Goal: Information Seeking & Learning: Learn about a topic

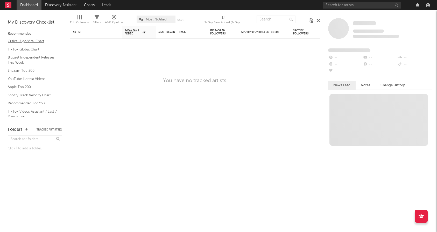
click at [20, 44] on link "Critical Algo/Viral Chart" at bounding box center [32, 41] width 49 height 6
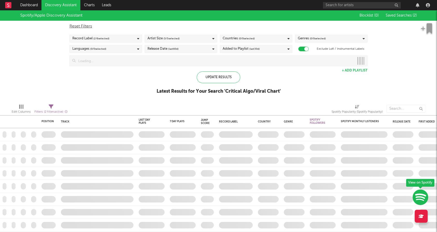
click at [428, 2] on div at bounding box center [377, 5] width 109 height 10
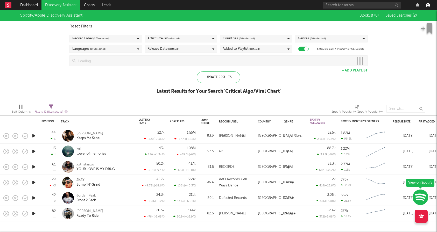
click at [428, 4] on icon "button" at bounding box center [428, 5] width 4 height 4
click at [329, 78] on div "Spotify/Apple Discovery Assistant Blocklist ( 0 ) Saved Searches ( 2 ) Reset Fi…" at bounding box center [218, 55] width 437 height 90
click at [108, 41] on span "( 2 / 6 selected)" at bounding box center [101, 39] width 16 height 6
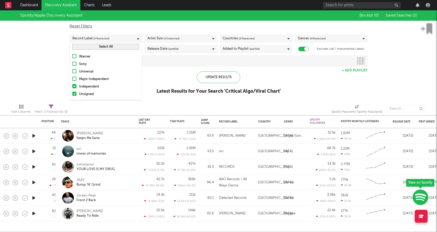
click at [46, 57] on div "Spotify/Apple Discovery Assistant Blocklist ( 0 ) Saved Searches ( 2 ) Reset Fi…" at bounding box center [218, 55] width 437 height 90
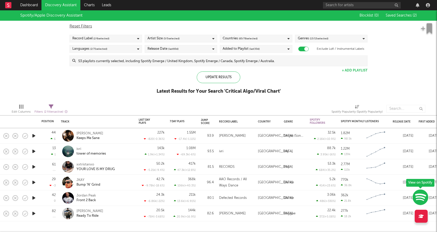
click at [189, 42] on div "Artist Size ( 5 / 5 selected)" at bounding box center [181, 39] width 73 height 8
click at [181, 30] on div "Reset Filters Record Label ( 2 / 6 selected) Artist Size ( 5 / 5 selected) Coun…" at bounding box center [219, 44] width 304 height 46
click at [180, 43] on div "Reset Filters Record Label ( 2 / 6 selected) Artist Size ( 5 / 5 selected) Coun…" at bounding box center [219, 44] width 304 height 46
click at [178, 40] on span "( 5 / 5 selected)" at bounding box center [172, 39] width 16 height 6
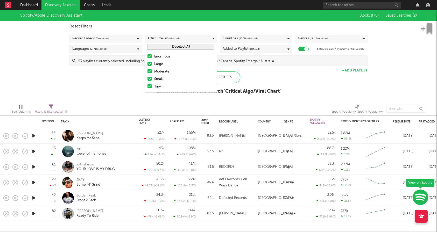
click at [178, 25] on div "Reset Filters" at bounding box center [219, 26] width 298 height 6
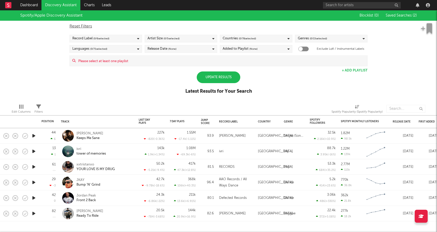
click at [307, 49] on div at bounding box center [304, 49] width 10 height 5
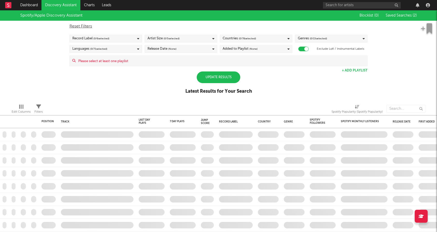
click at [208, 82] on div "Update Results" at bounding box center [219, 78] width 44 height 12
click at [299, 52] on div "Exclude Lofi / Instrumental Labels" at bounding box center [331, 49] width 73 height 6
click at [300, 50] on div at bounding box center [304, 49] width 10 height 5
checkbox input "false"
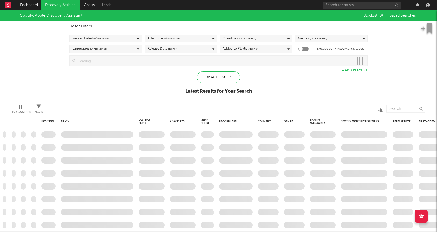
checkbox input "true"
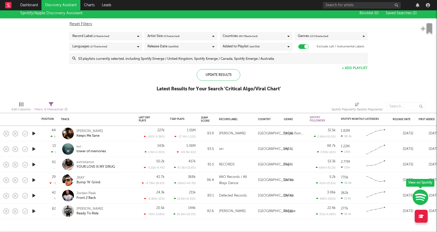
click at [56, 5] on link "Discovery Assistant" at bounding box center [61, 5] width 39 height 10
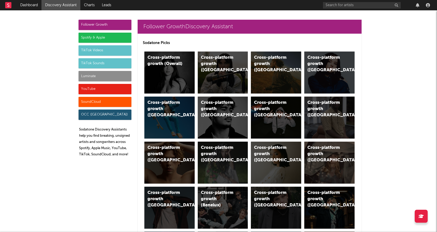
click at [113, 76] on div "Luminate" at bounding box center [105, 76] width 53 height 10
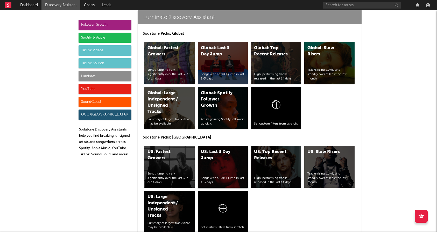
scroll to position [2289, 0]
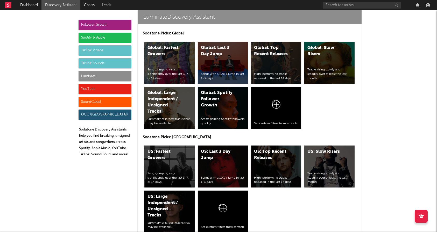
click at [115, 63] on div "TikTok Sounds" at bounding box center [105, 63] width 53 height 10
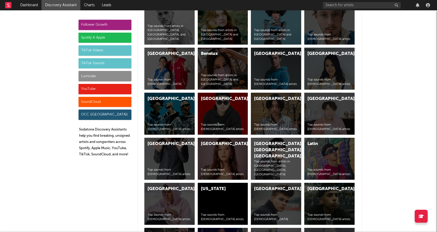
scroll to position [1746, 0]
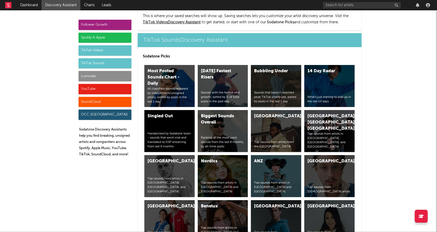
click at [272, 67] on div "Bubbling Under Sounds that haven’t reached peak TikTok virality yet, sorted by …" at bounding box center [276, 86] width 50 height 42
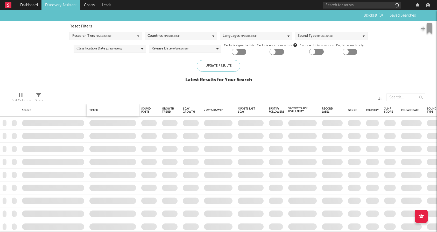
checkbox input "true"
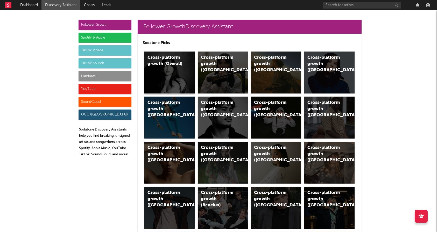
click at [170, 64] on div "Cross-platform growth (Overall)" at bounding box center [165, 61] width 35 height 12
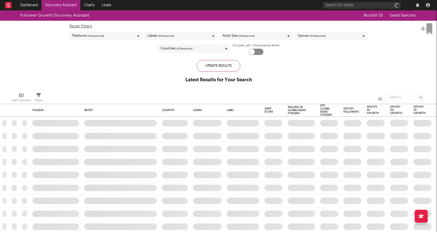
checkbox input "true"
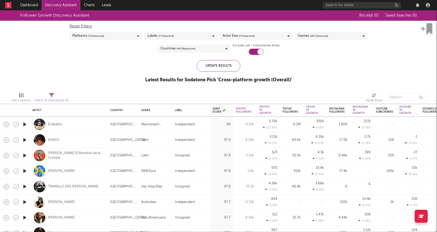
click at [65, 2] on link "Discovery Assistant" at bounding box center [61, 5] width 39 height 10
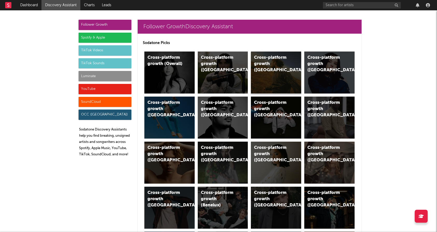
click at [279, 78] on div "Cross-platform growth (US)" at bounding box center [276, 73] width 50 height 42
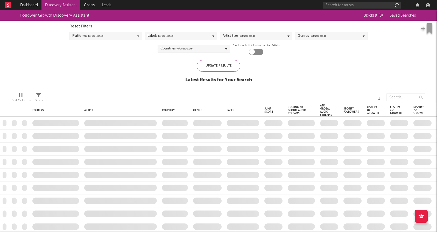
checkbox input "true"
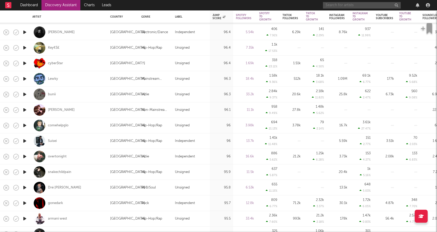
click at [336, 5] on input "text" at bounding box center [362, 5] width 78 height 6
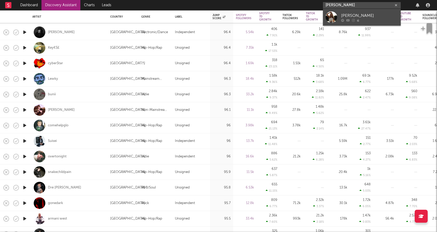
type input "tatum scott"
click at [379, 20] on div at bounding box center [369, 20] width 57 height 3
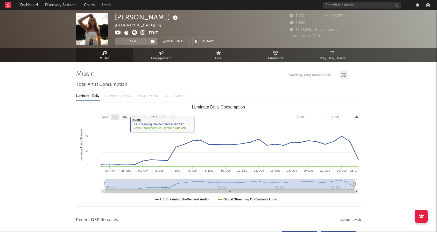
click at [116, 118] on text "1w" at bounding box center [115, 118] width 4 height 4
select select "1w"
type input "2024-12-20"
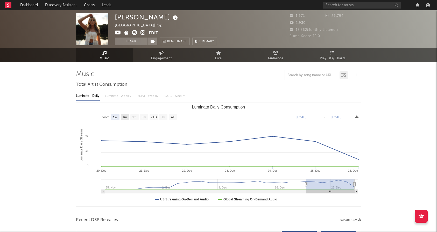
click at [127, 118] on rect "Luminate Daily Consumption" at bounding box center [125, 117] width 8 height 6
select select "1m"
type input "2024-11-26"
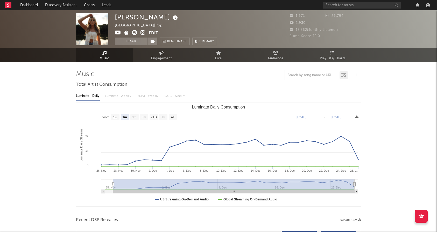
click at [134, 118] on text "3m" at bounding box center [134, 118] width 4 height 4
click at [340, 5] on input "text" at bounding box center [362, 5] width 78 height 6
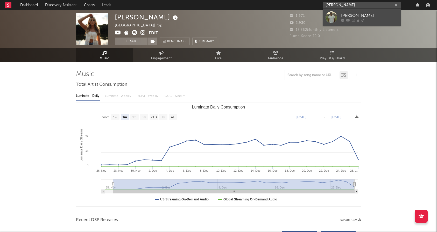
type input "clayton mulen"
click at [360, 14] on div "Clayton Mullen" at bounding box center [369, 15] width 57 height 6
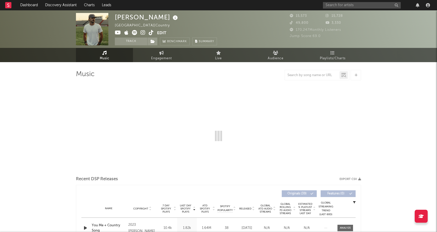
select select "6m"
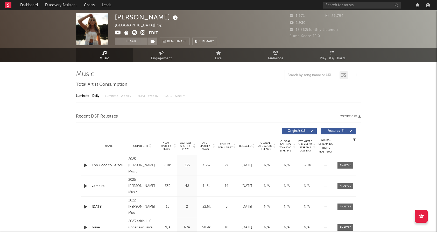
select select "1w"
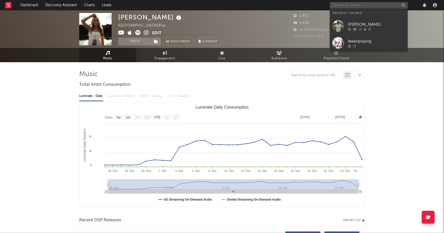
click at [355, 5] on input "text" at bounding box center [368, 5] width 78 height 6
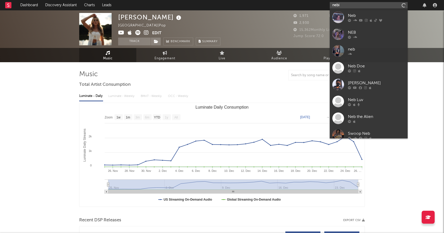
type input "nebiu"
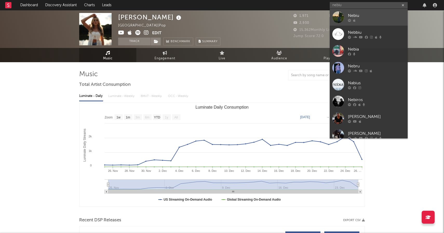
click at [373, 16] on div "Nebiu" at bounding box center [376, 15] width 57 height 6
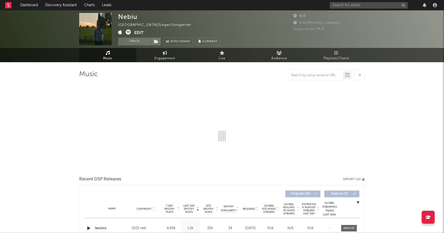
select select "1w"
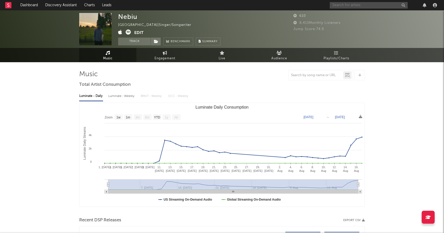
click at [344, 7] on input "text" at bounding box center [368, 5] width 78 height 6
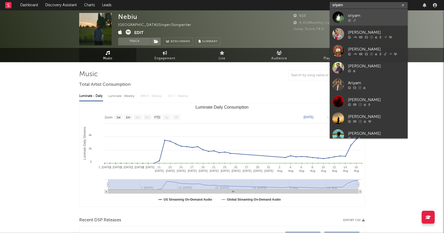
type input "sriyam"
click at [354, 14] on div "sriyam" at bounding box center [376, 15] width 57 height 6
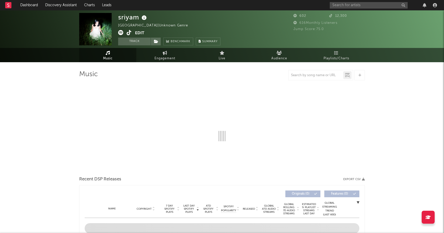
select select "1w"
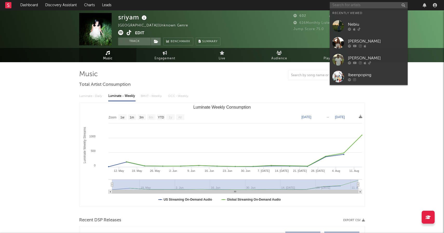
click at [359, 7] on input "text" at bounding box center [368, 5] width 78 height 6
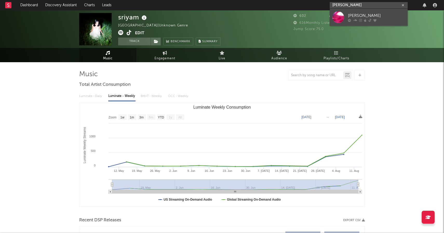
type input "chase djuan"
click at [360, 21] on icon at bounding box center [360, 20] width 3 height 3
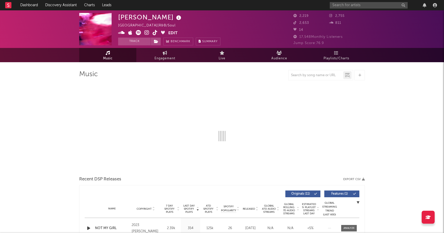
select select "1w"
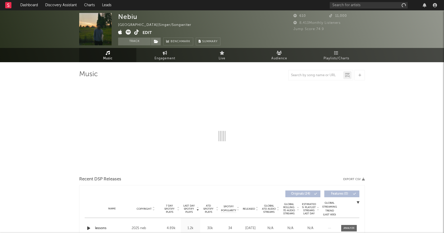
select select "1w"
